Goal: Navigation & Orientation: Find specific page/section

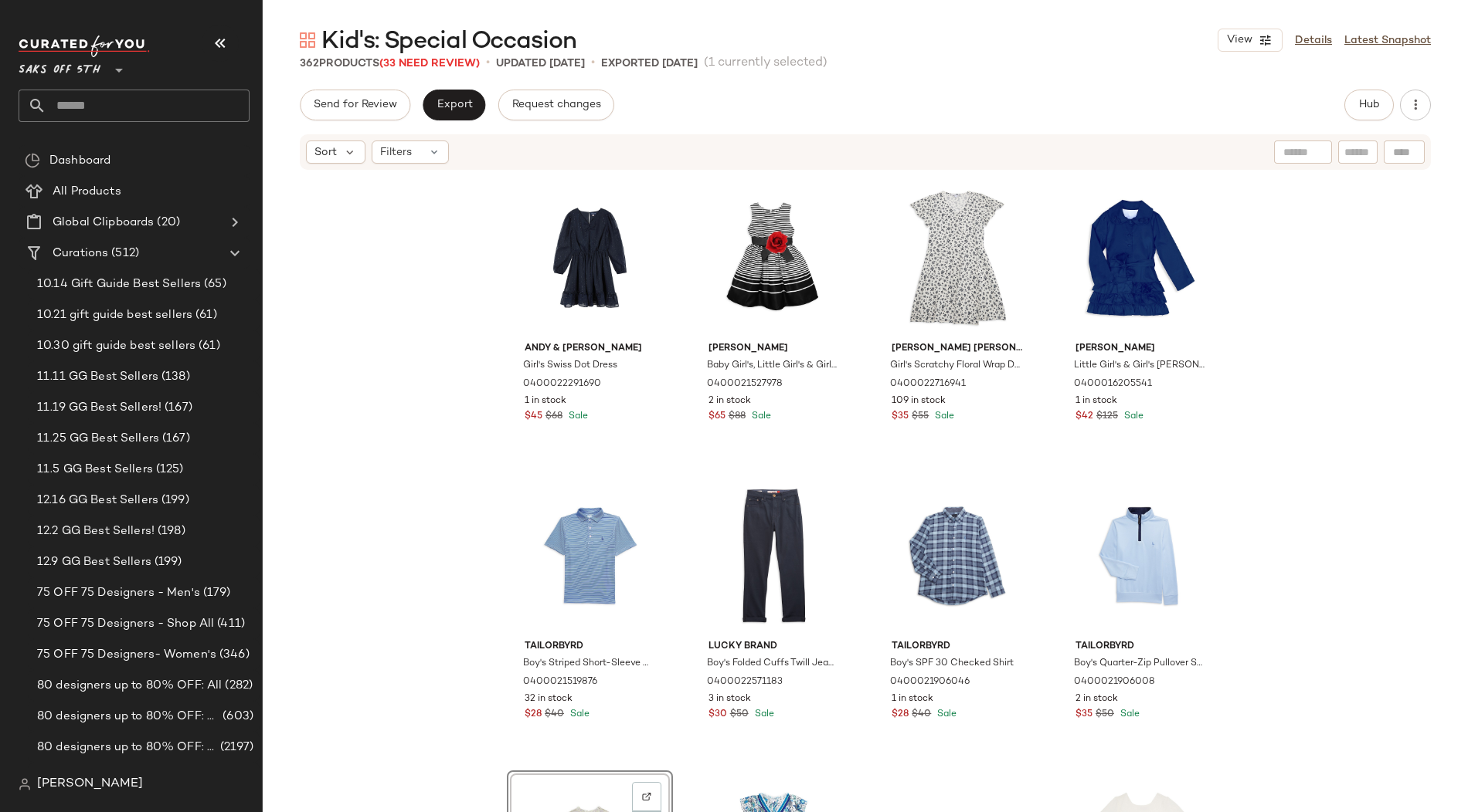
scroll to position [7, 0]
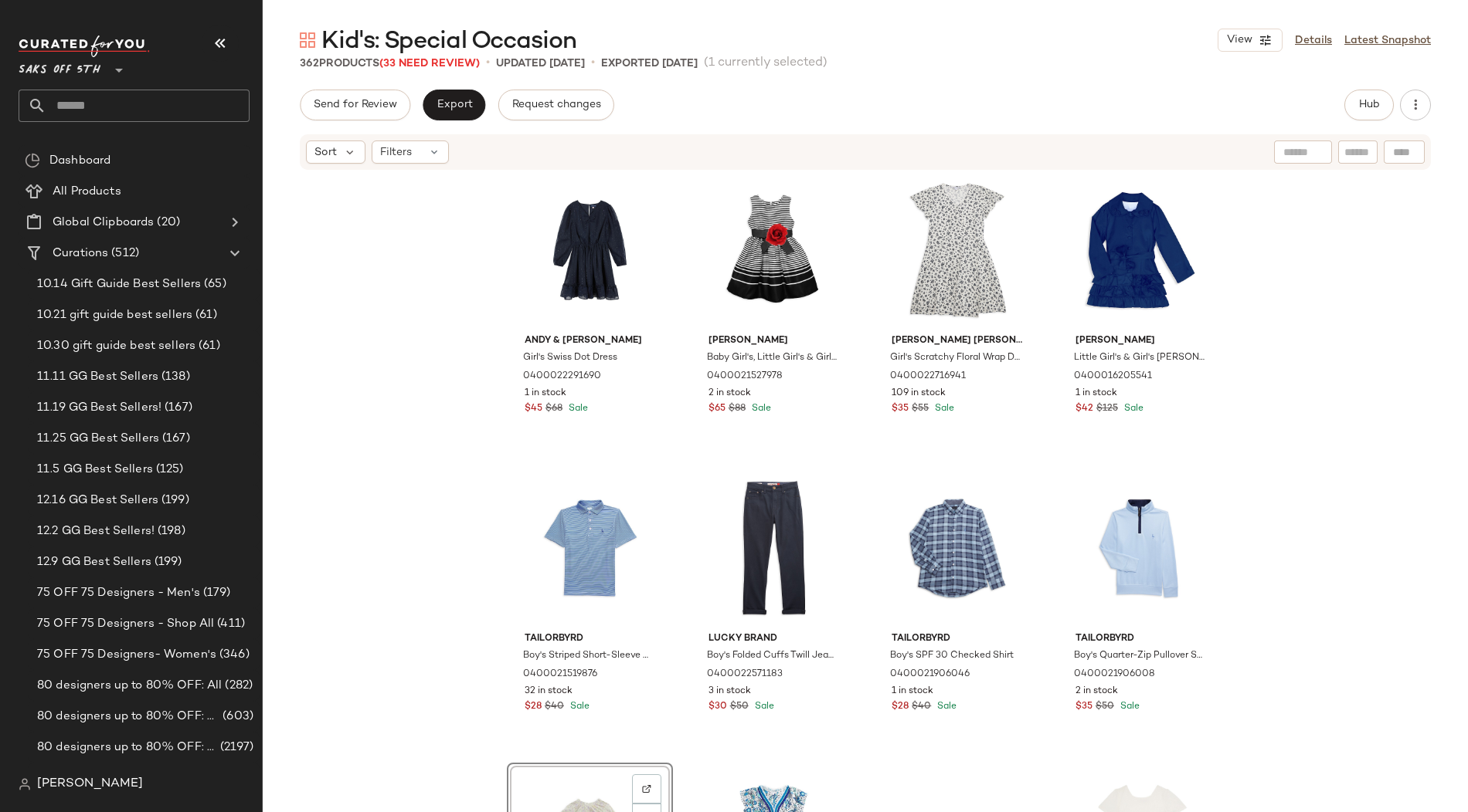
click at [87, 73] on span "Saks OFF 5TH" at bounding box center [59, 66] width 82 height 28
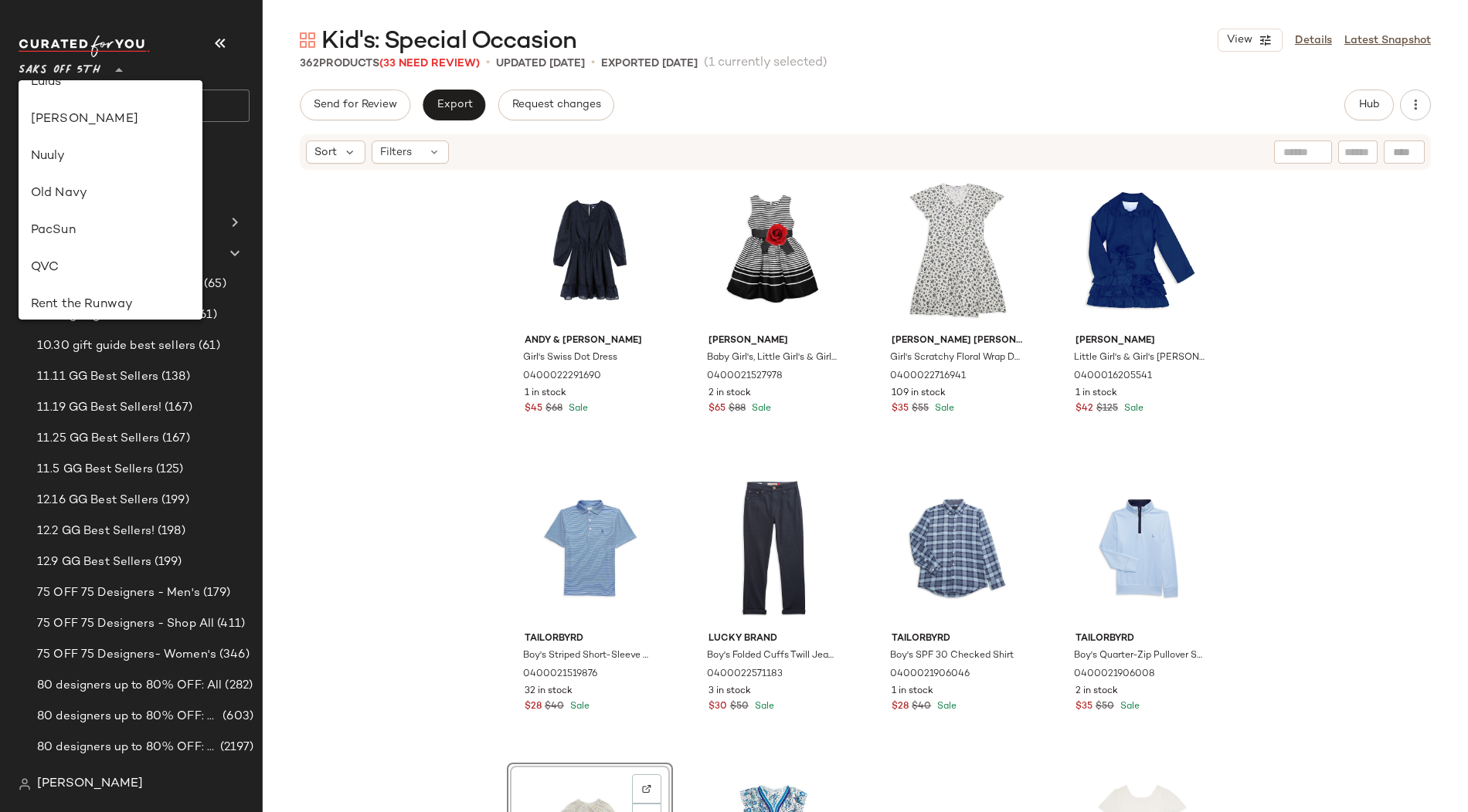
scroll to position [0, 0]
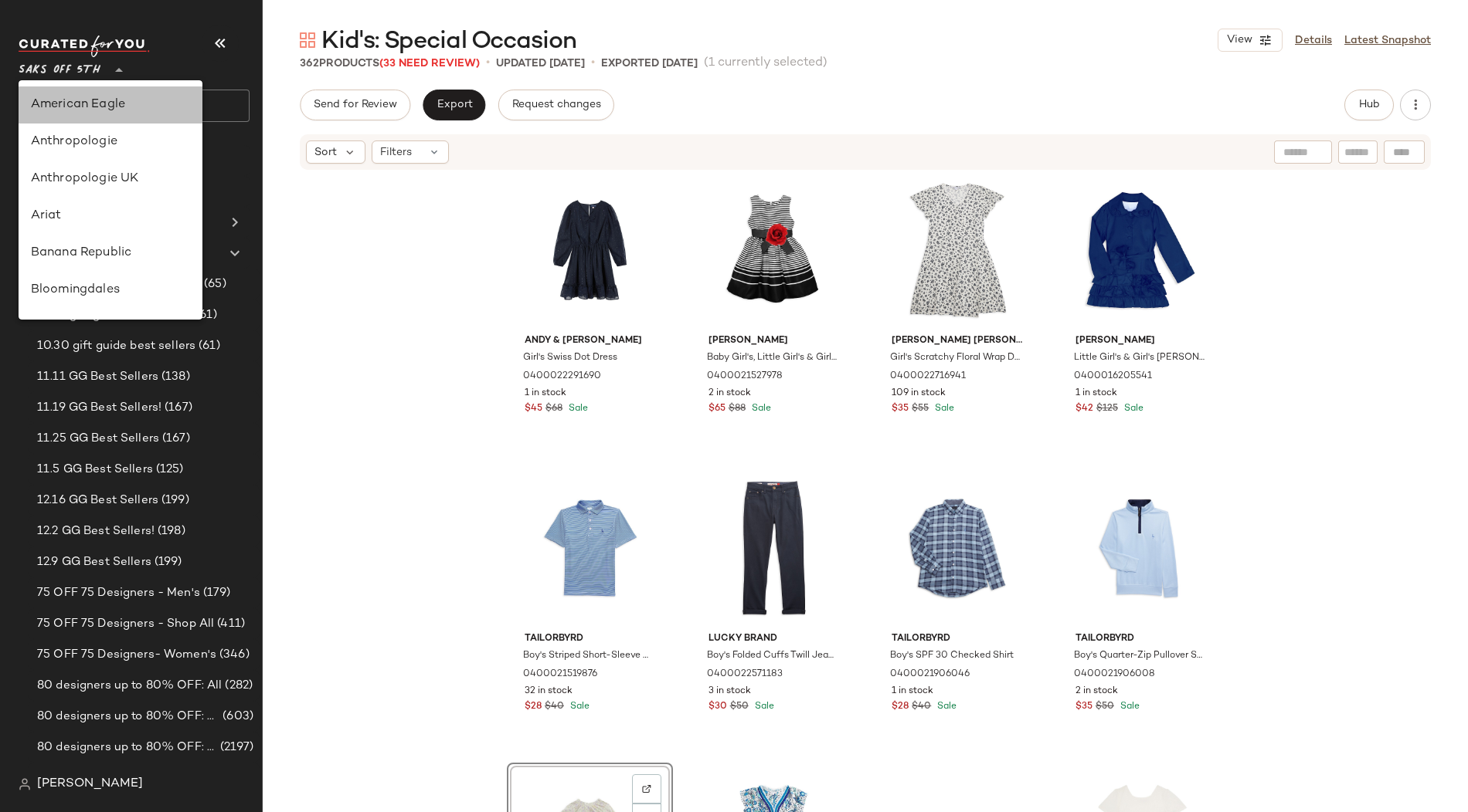
click at [88, 98] on div "American Eagle" at bounding box center [110, 105] width 159 height 18
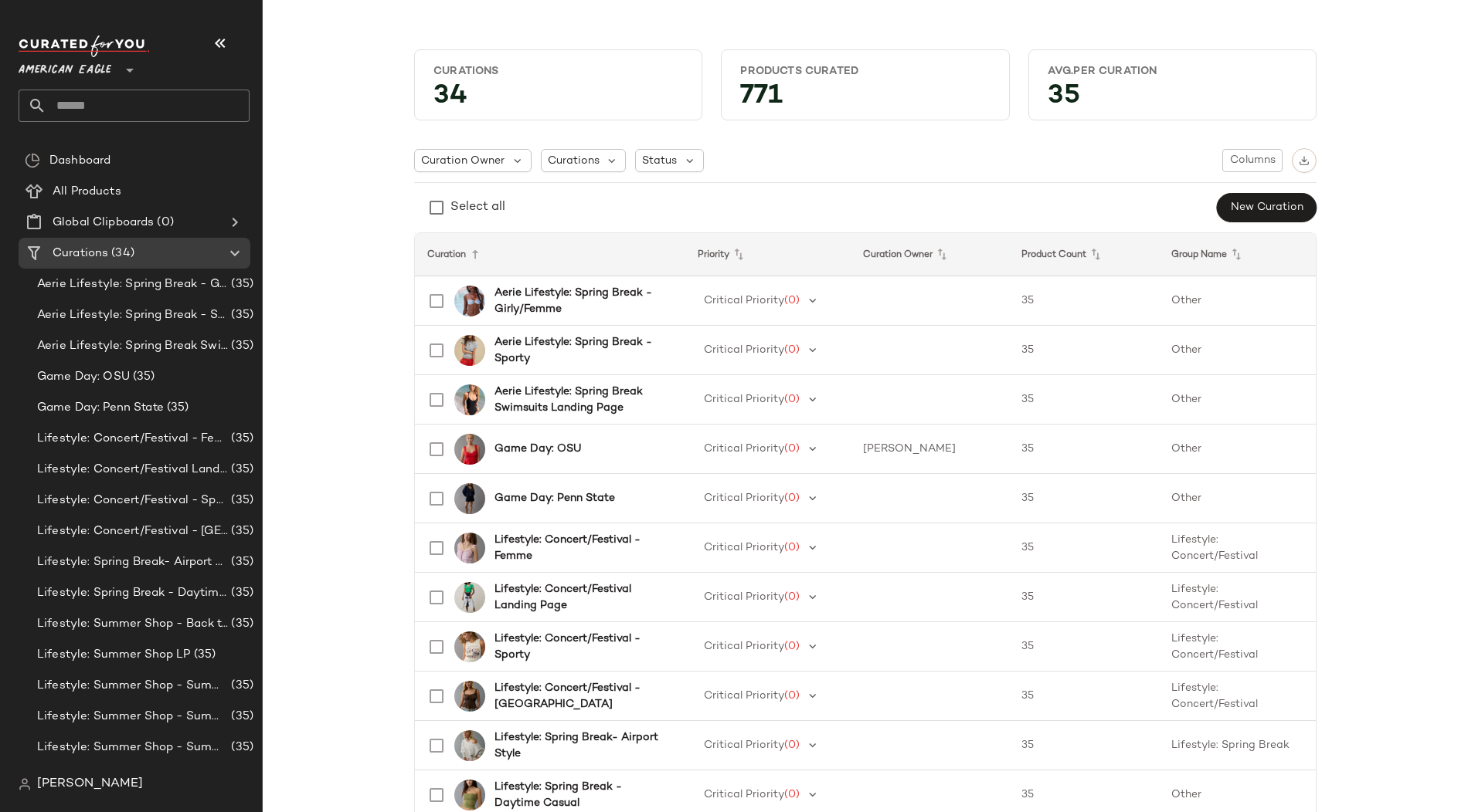
click at [89, 66] on span "American Eagle" at bounding box center [65, 66] width 93 height 28
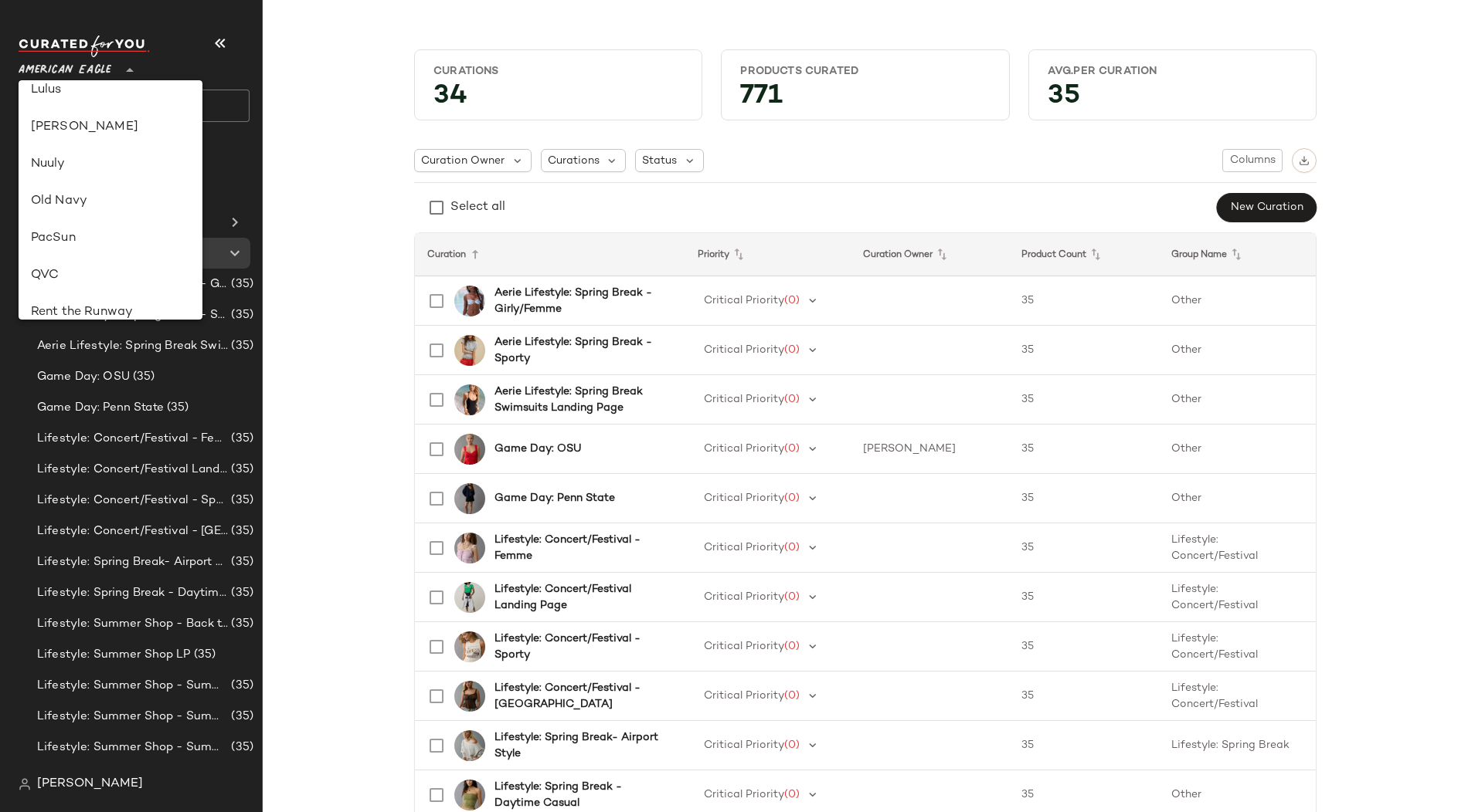
scroll to position [598, 0]
click at [71, 246] on div "Revolve" at bounding box center [110, 248] width 159 height 18
type input "**"
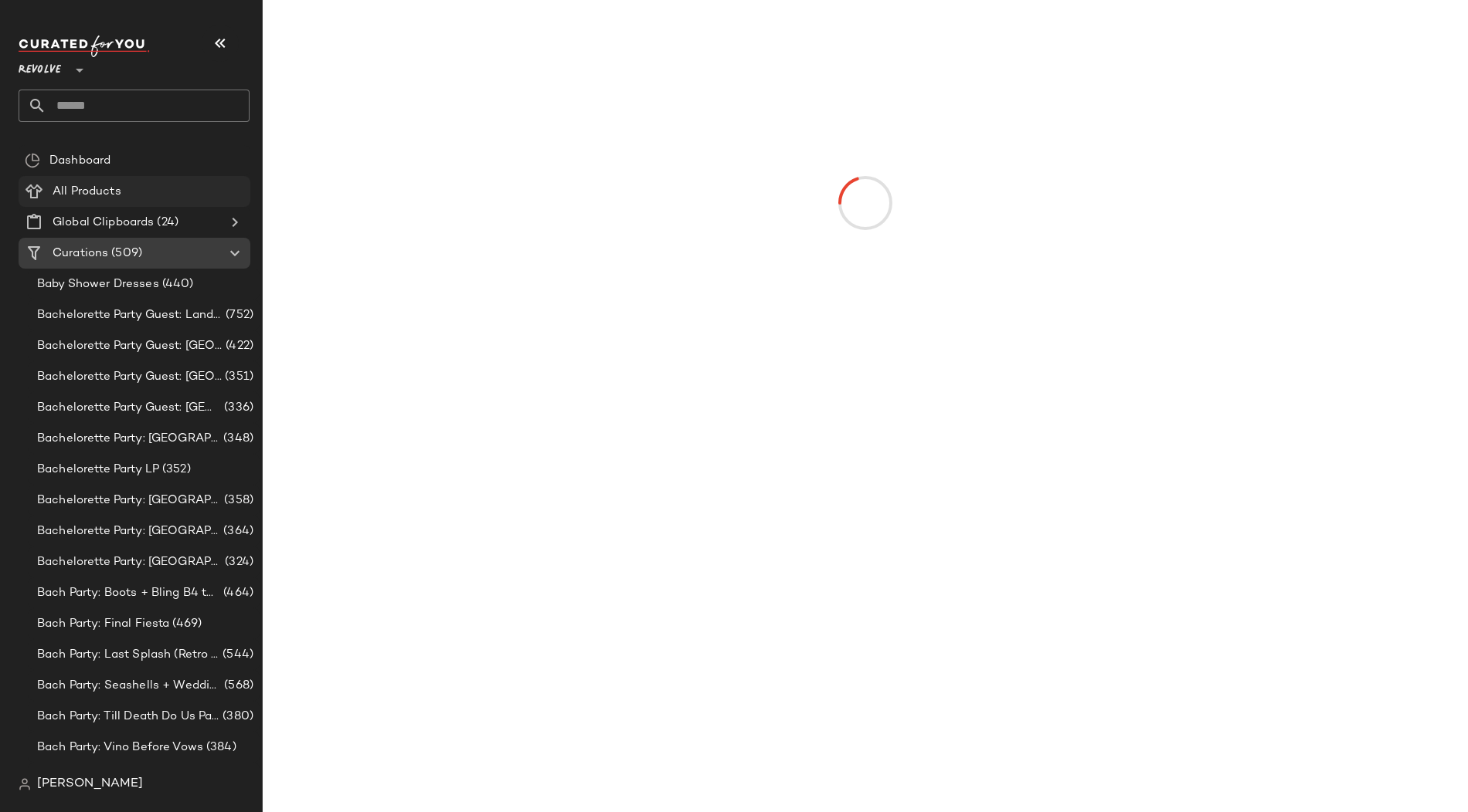
click at [108, 192] on span "All Products" at bounding box center [86, 191] width 69 height 17
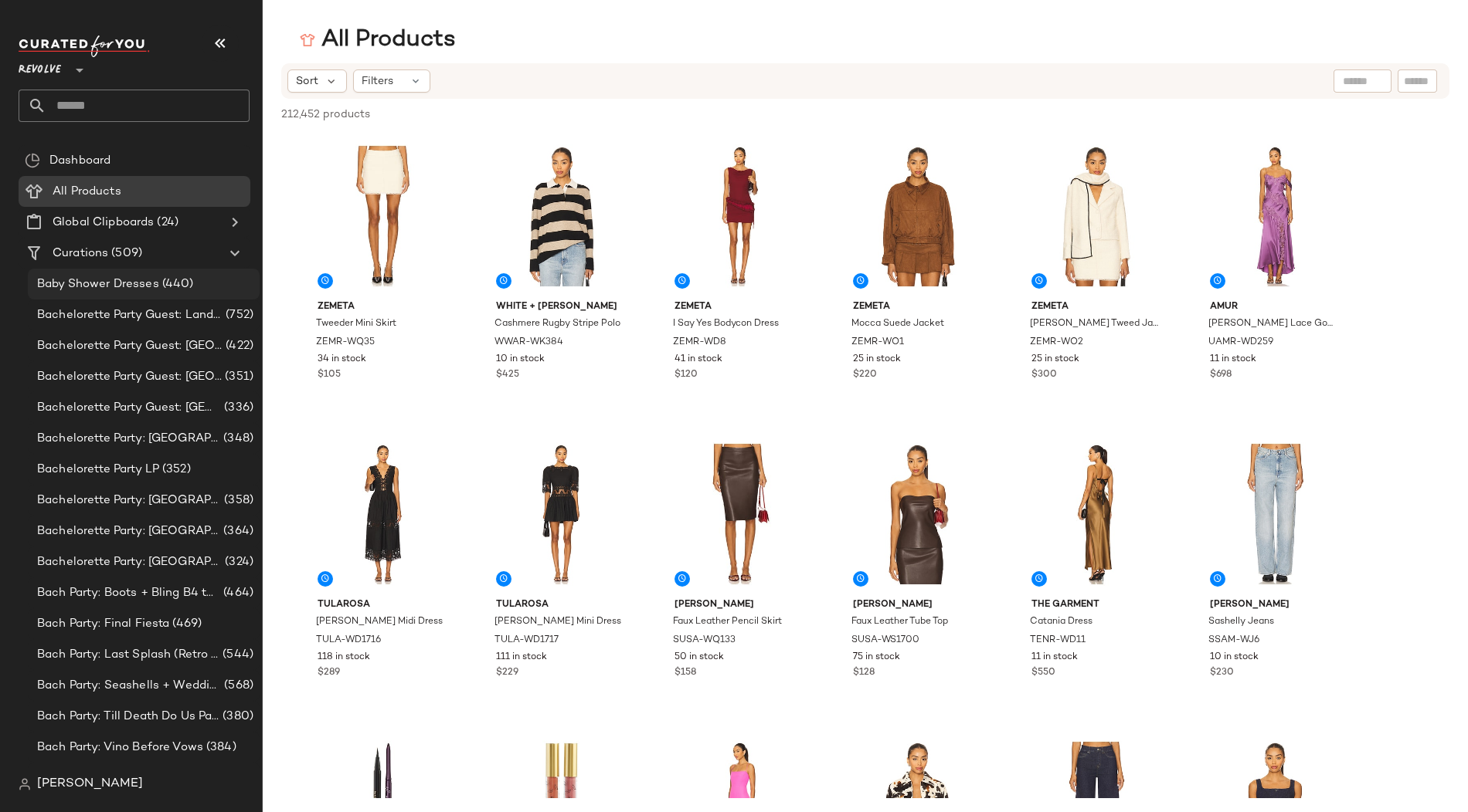
click at [120, 284] on span "Baby Shower Dresses" at bounding box center [98, 284] width 122 height 17
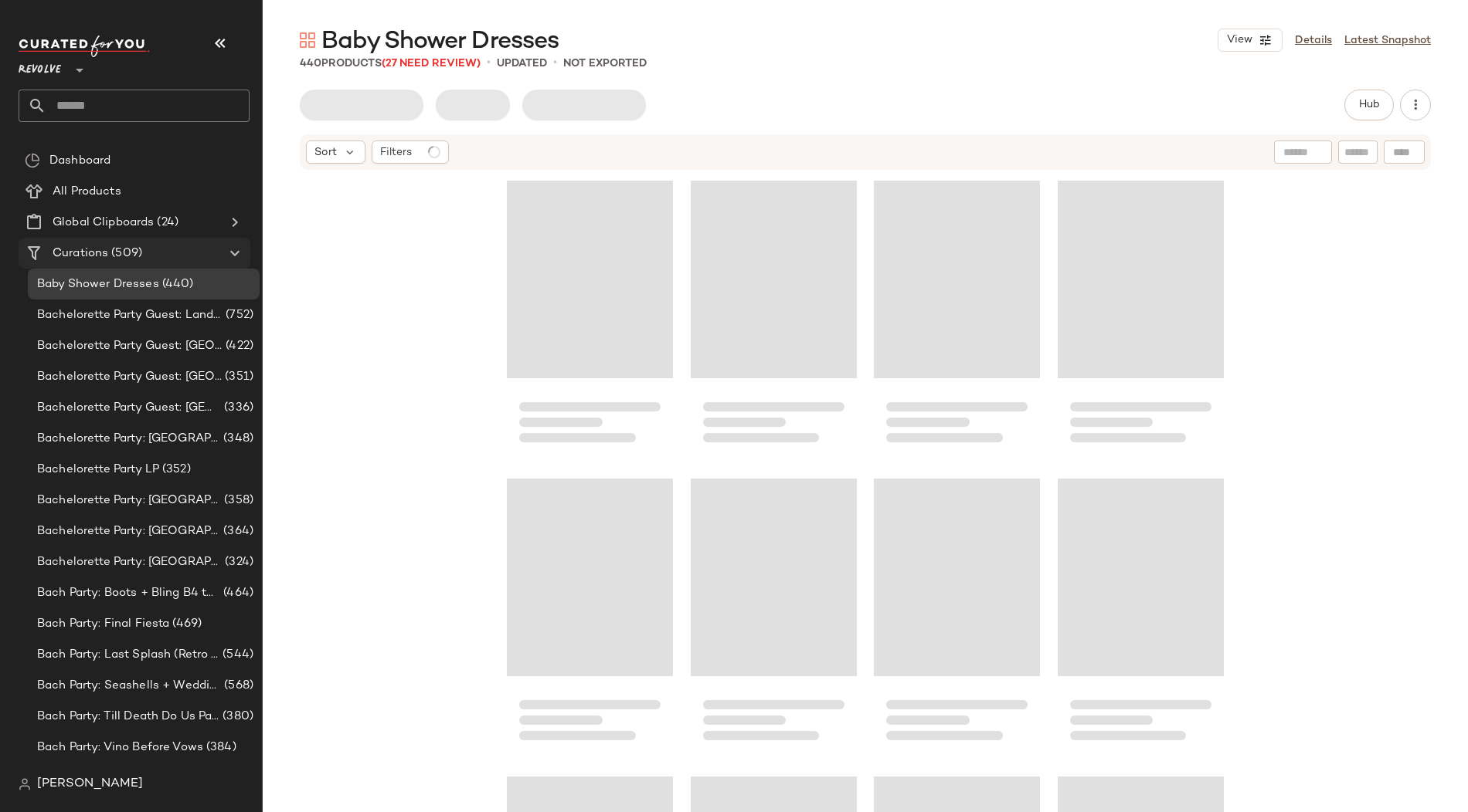
click at [61, 253] on span "Curations" at bounding box center [79, 253] width 55 height 17
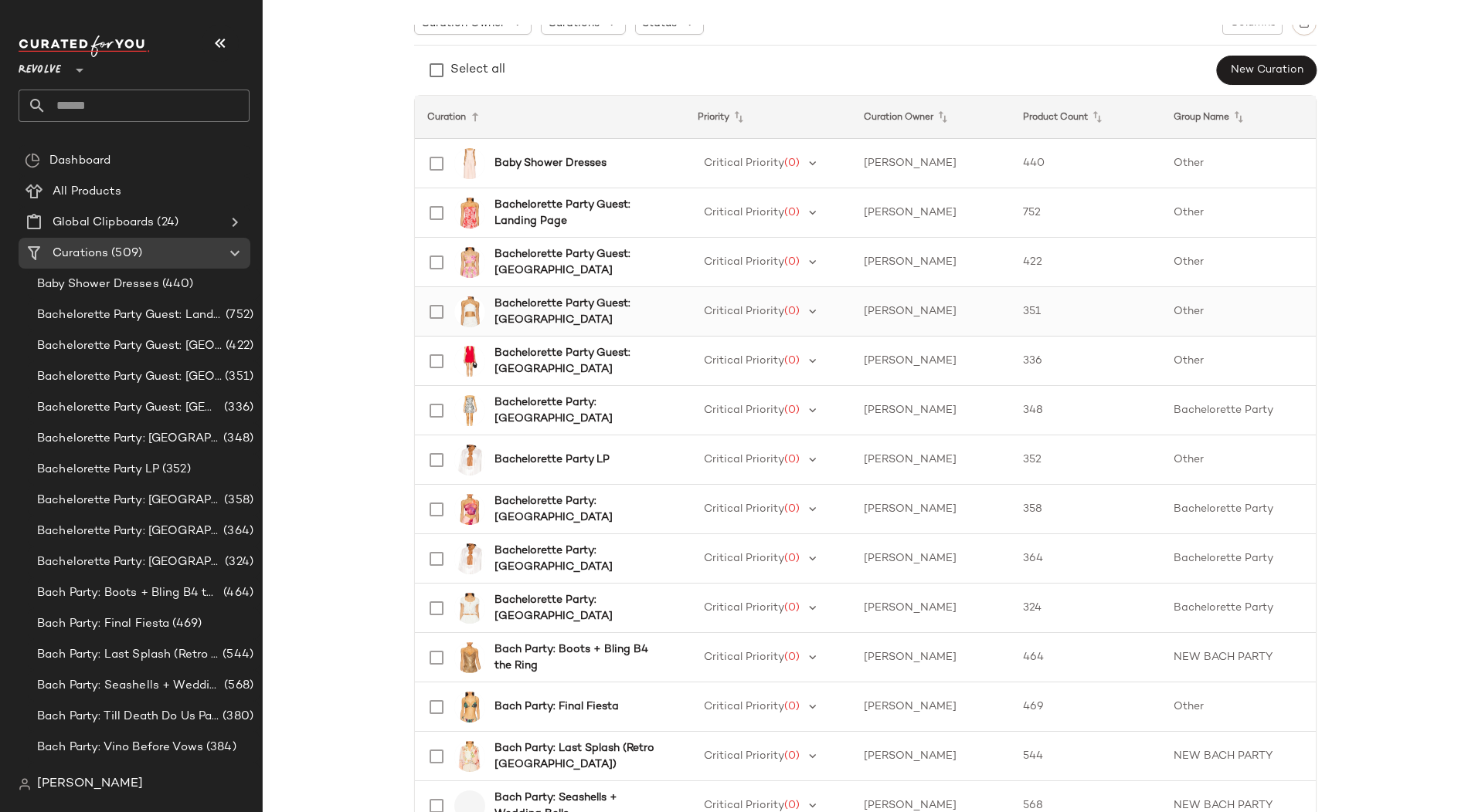
scroll to position [147, 0]
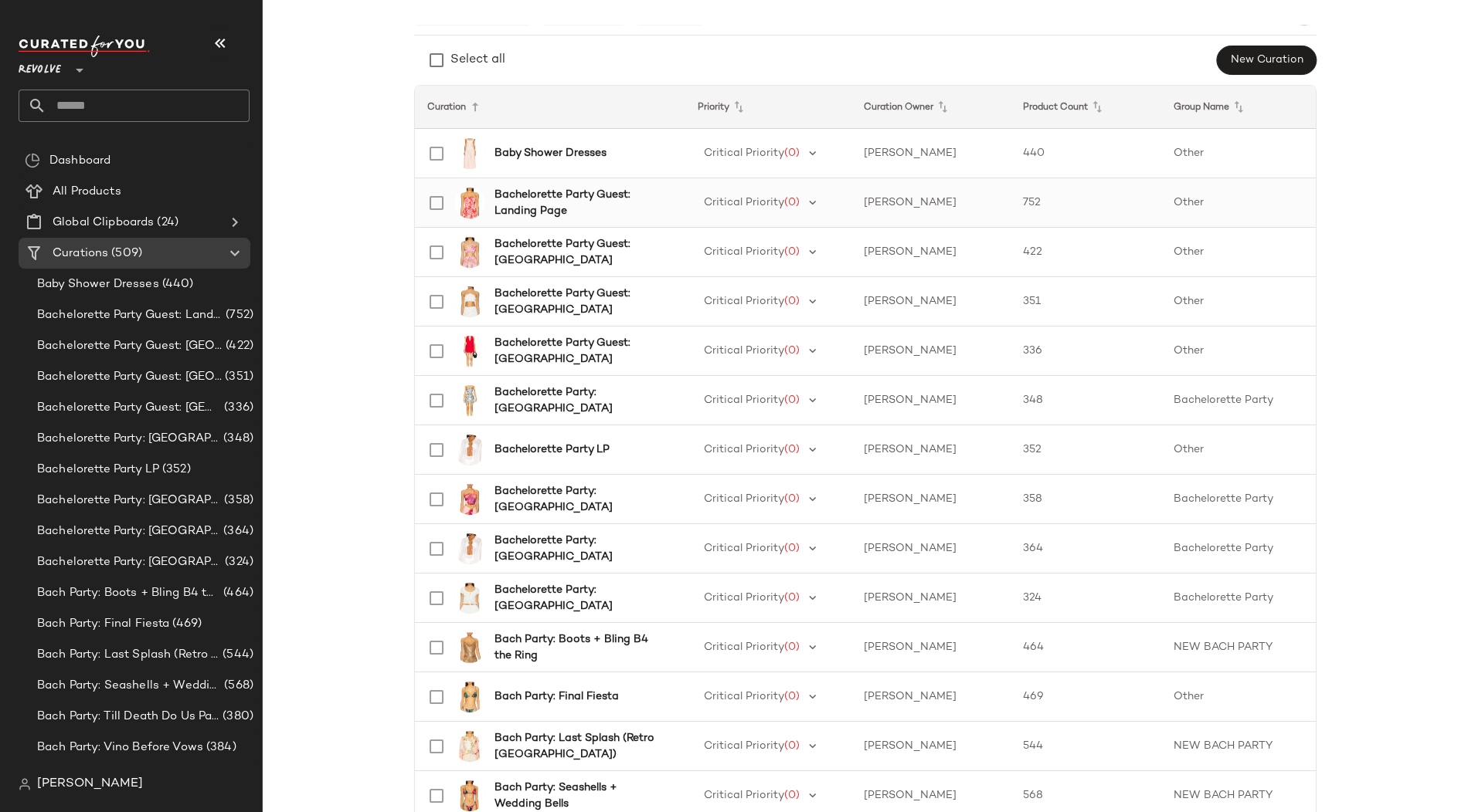
click at [557, 196] on b "Bachelorette Party Guest: Landing Page" at bounding box center [580, 203] width 172 height 32
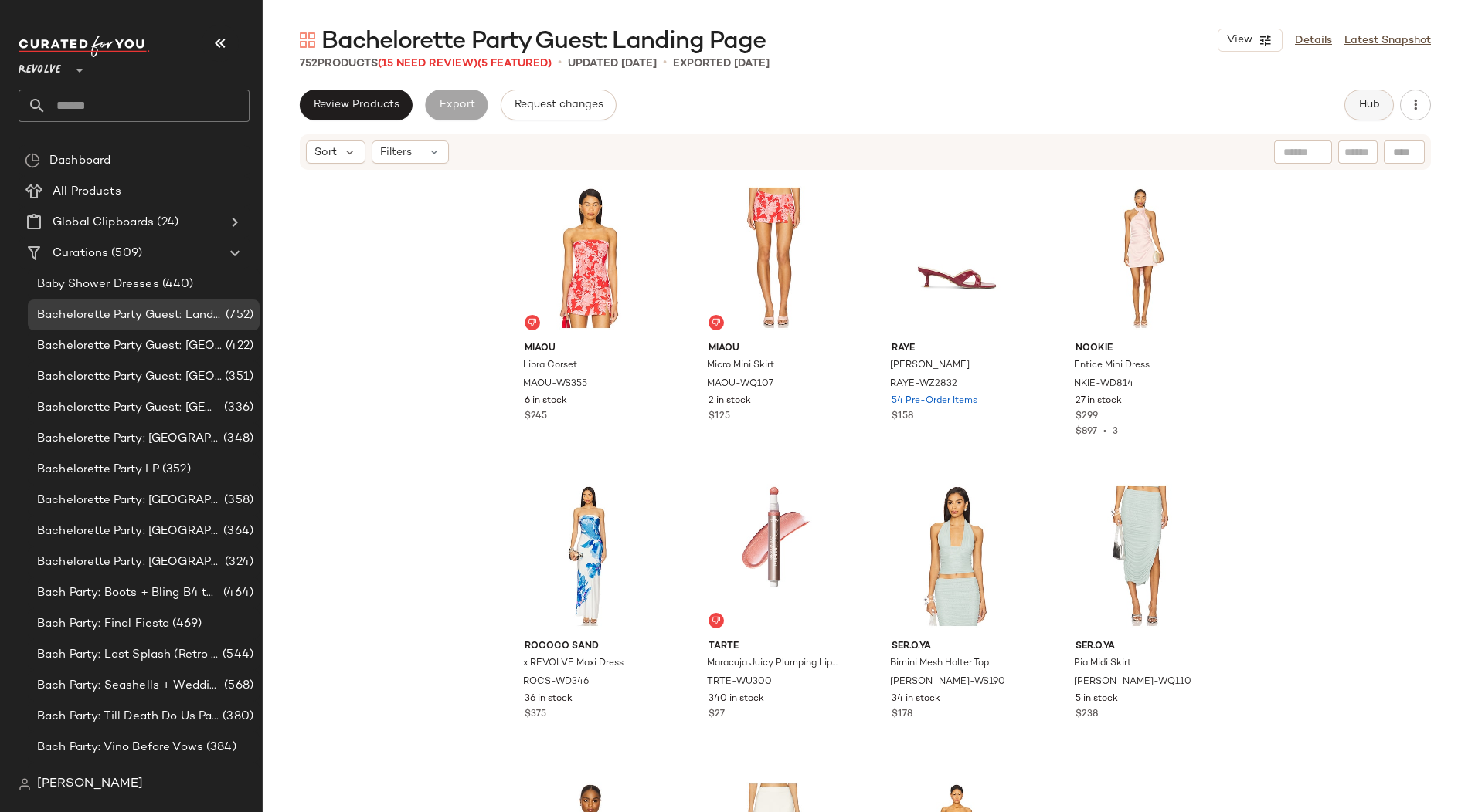
click at [1365, 107] on span "Hub" at bounding box center [1369, 104] width 22 height 12
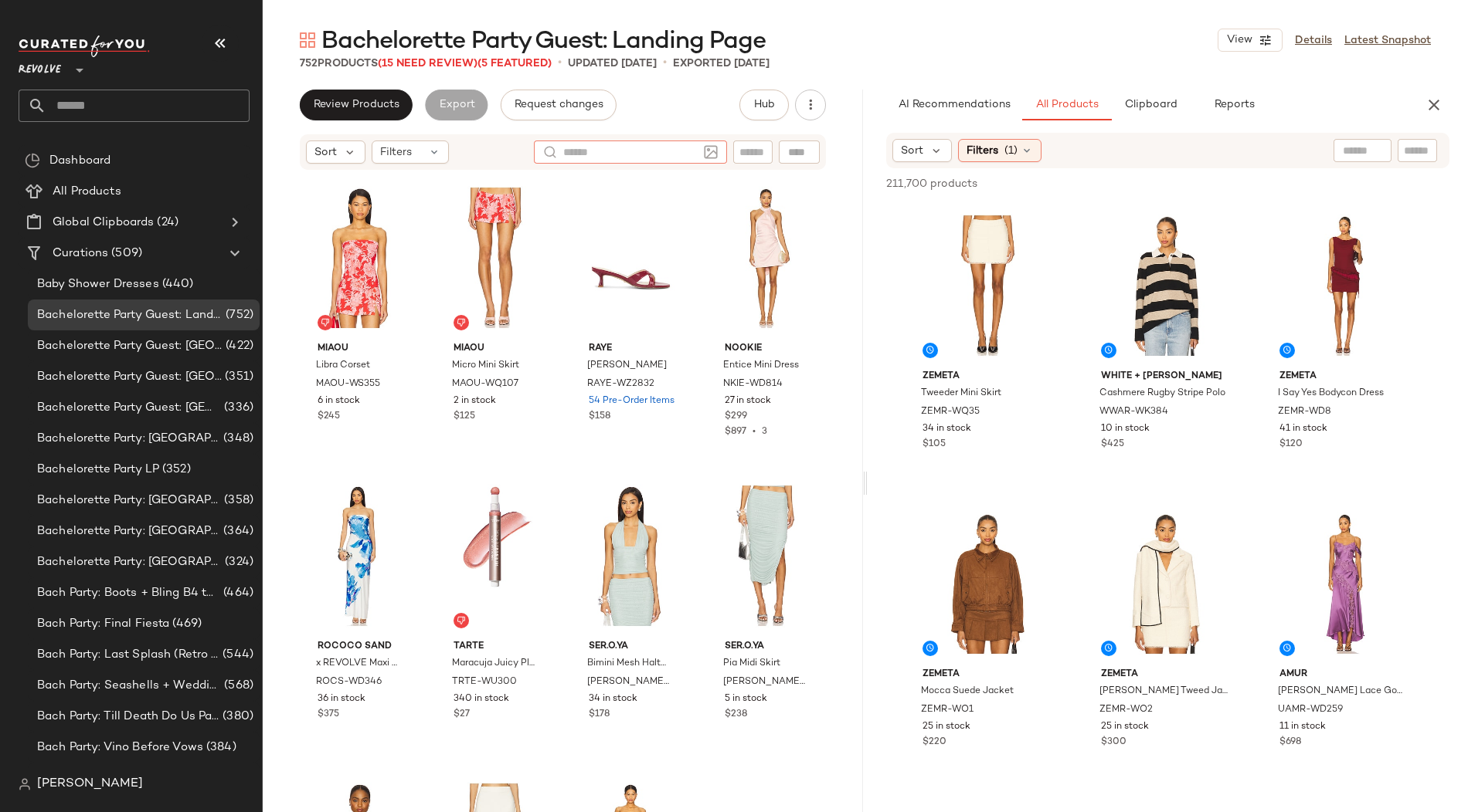
click at [712, 158] on div at bounding box center [630, 152] width 193 height 23
click at [1431, 103] on icon "button" at bounding box center [1433, 105] width 18 height 18
